Goal: Task Accomplishment & Management: Check status

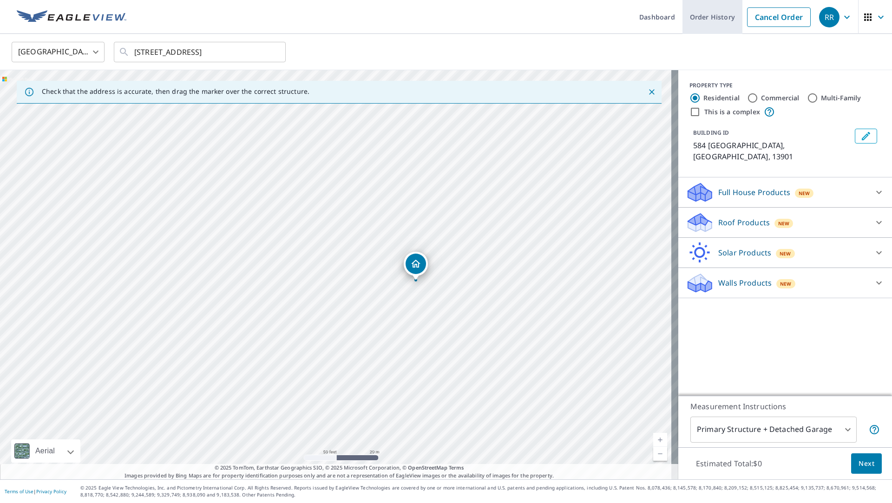
click at [694, 18] on link "Order History" at bounding box center [712, 17] width 60 height 34
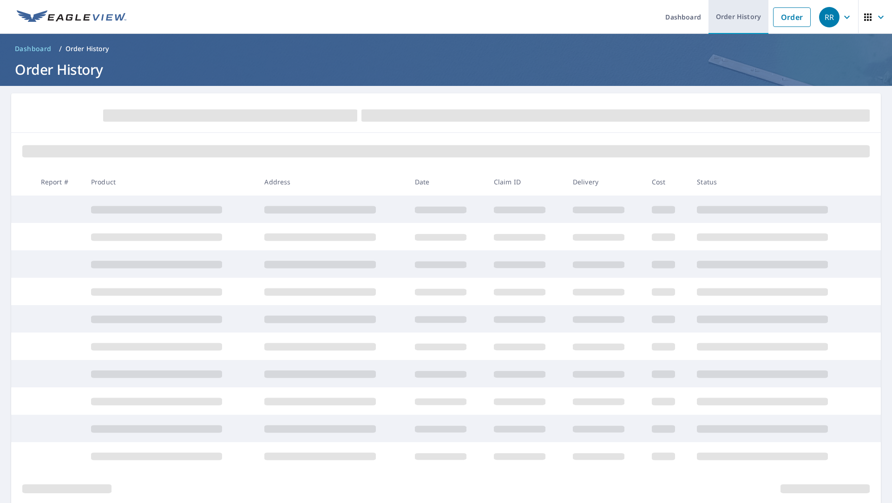
click at [729, 22] on link "Order History" at bounding box center [738, 17] width 60 height 34
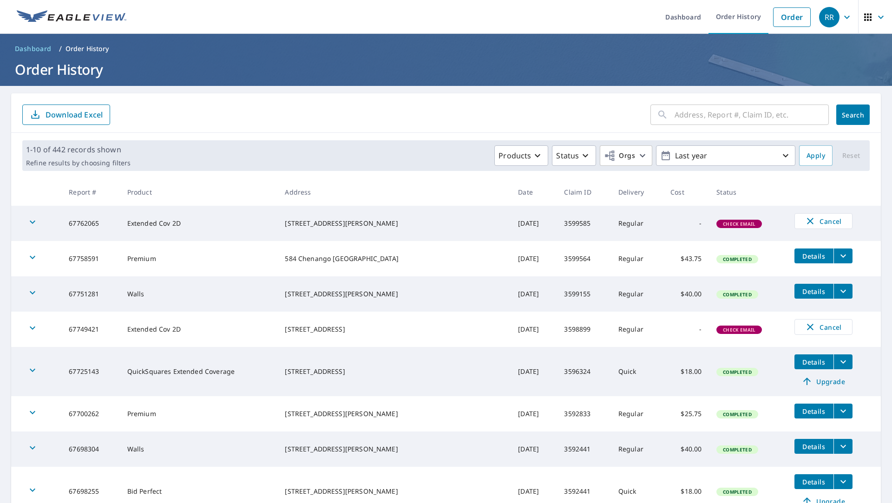
click at [674, 116] on input "text" at bounding box center [751, 115] width 154 height 26
type input "178 [PERSON_NAME]"
click button "Search" at bounding box center [852, 114] width 33 height 20
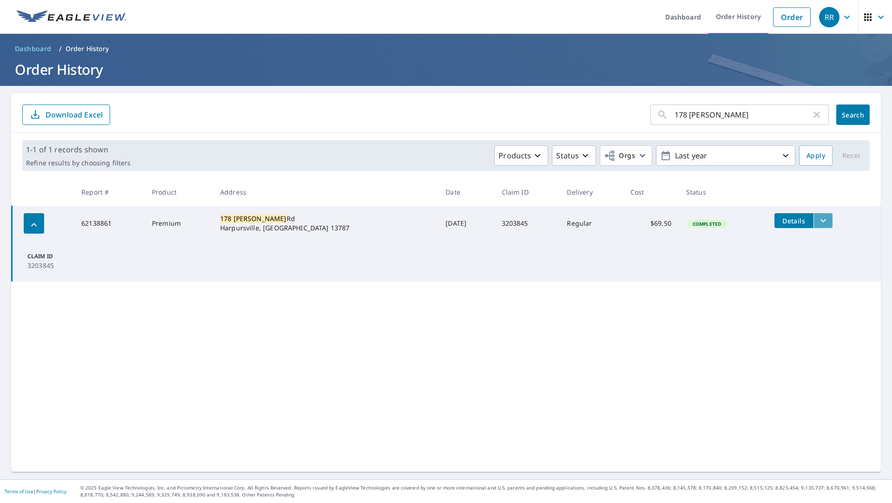
click at [820, 222] on icon "filesDropdownBtn-62138861" at bounding box center [823, 220] width 6 height 3
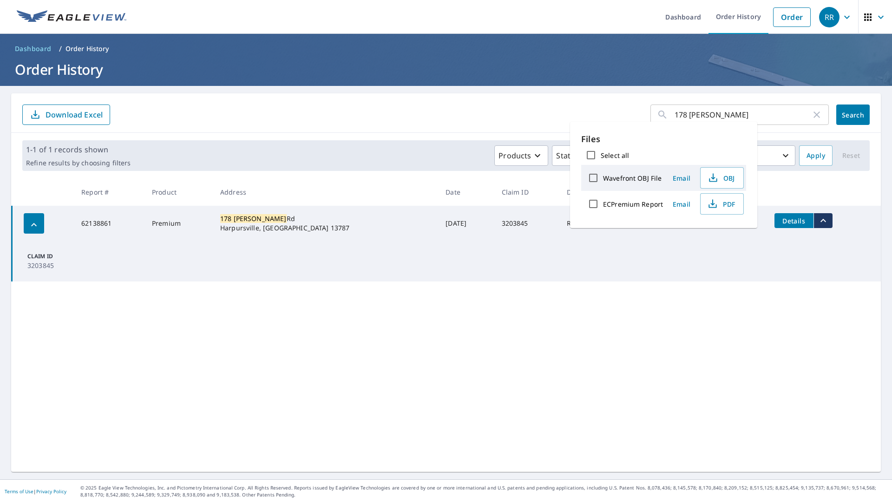
click at [590, 319] on div "178 [PERSON_NAME] ​ Search Download Excel 1-1 of 1 records shown Refine results…" at bounding box center [445, 282] width 869 height 379
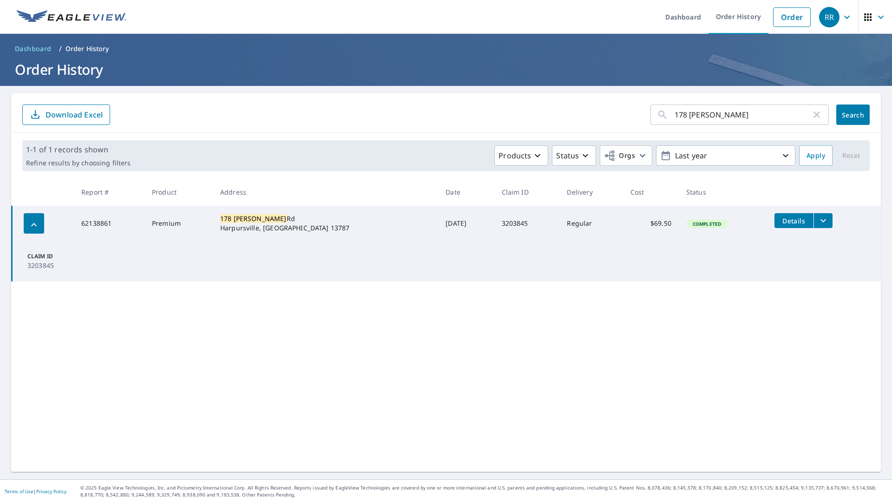
click at [817, 221] on icon "filesDropdownBtn-62138861" at bounding box center [822, 220] width 11 height 11
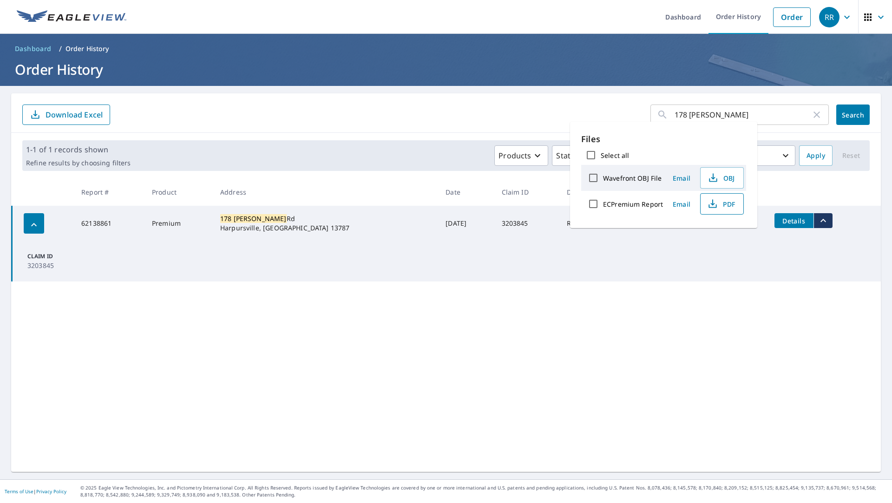
click at [720, 199] on span "PDF" at bounding box center [721, 203] width 30 height 11
